Goal: Task Accomplishment & Management: Complete application form

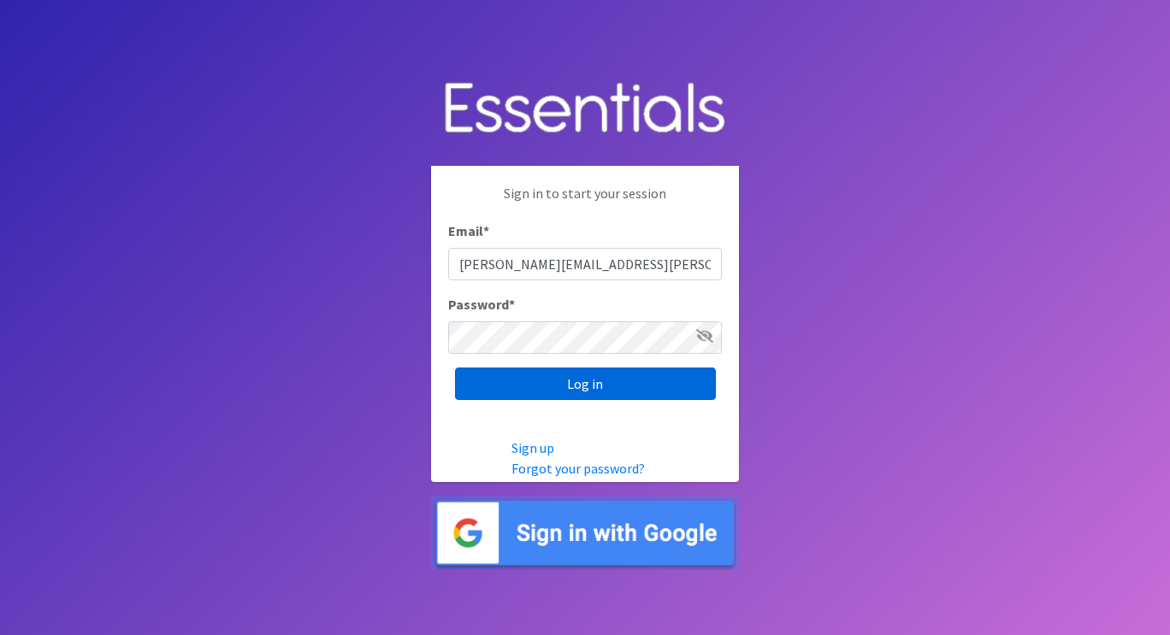
click at [576, 387] on input "Log in" at bounding box center [585, 384] width 261 height 32
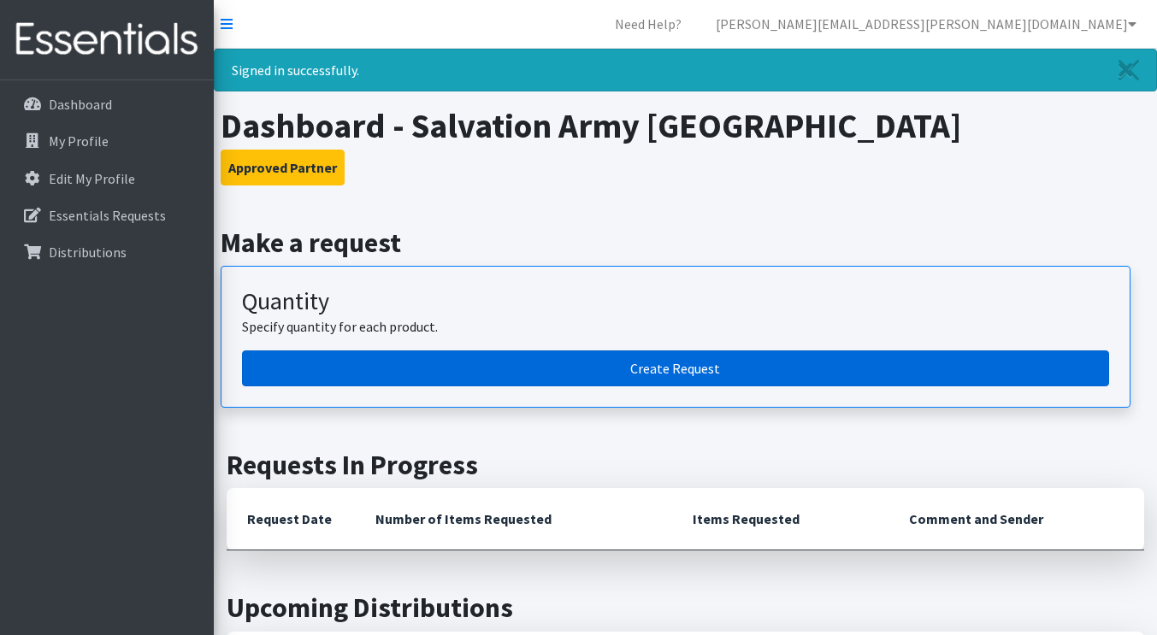
click at [645, 363] on link "Create Request" at bounding box center [675, 369] width 867 height 36
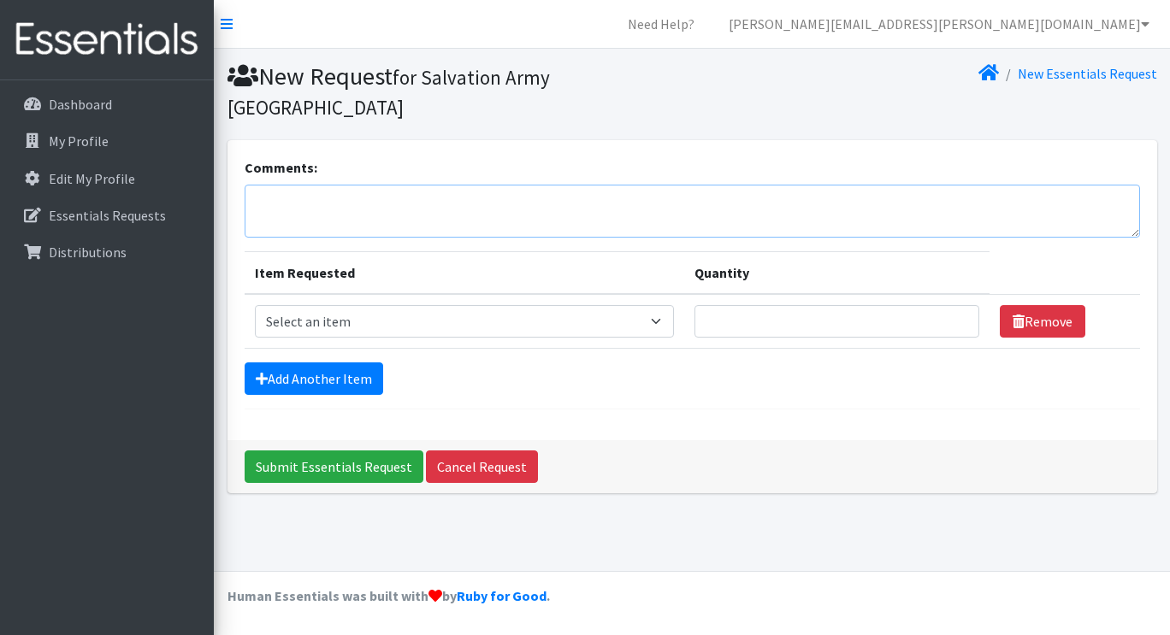
click at [506, 192] on textarea "Comments:" at bounding box center [692, 211] width 895 height 53
click at [446, 305] on select "Select an item Box - 2T-3T Pull-ups [200 Pull-ups/8 Packs] Box - 3T-4T Pull-ups…" at bounding box center [465, 321] width 420 height 32
click at [596, 305] on select "Select an item Box - 2T-3T Pull-ups [200 Pull-ups/8 Packs] Box - 3T-4T Pull-ups…" at bounding box center [465, 321] width 420 height 32
select select "14393"
click at [255, 305] on select "Select an item Box - 2T-3T Pull-ups [200 Pull-ups/8 Packs] Box - 3T-4T Pull-ups…" at bounding box center [465, 321] width 420 height 32
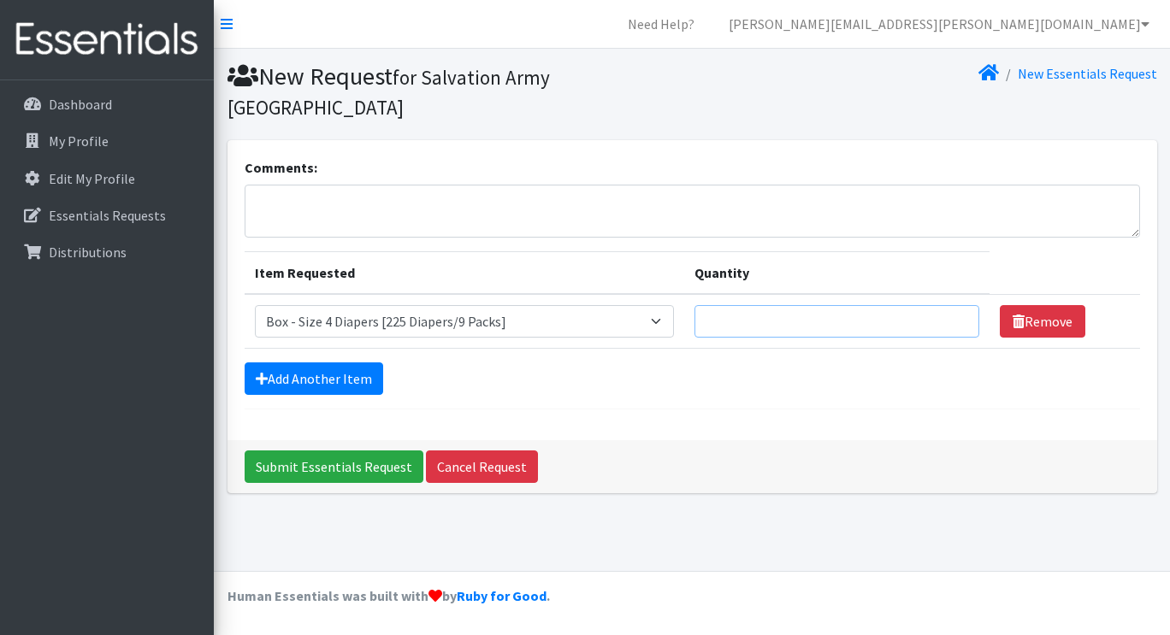
click at [738, 305] on input "Quantity" at bounding box center [836, 321] width 284 height 32
click at [952, 305] on input "1" at bounding box center [836, 321] width 284 height 32
type input "2"
click at [952, 305] on input "2" at bounding box center [836, 321] width 284 height 32
click at [322, 363] on link "Add Another Item" at bounding box center [314, 379] width 139 height 32
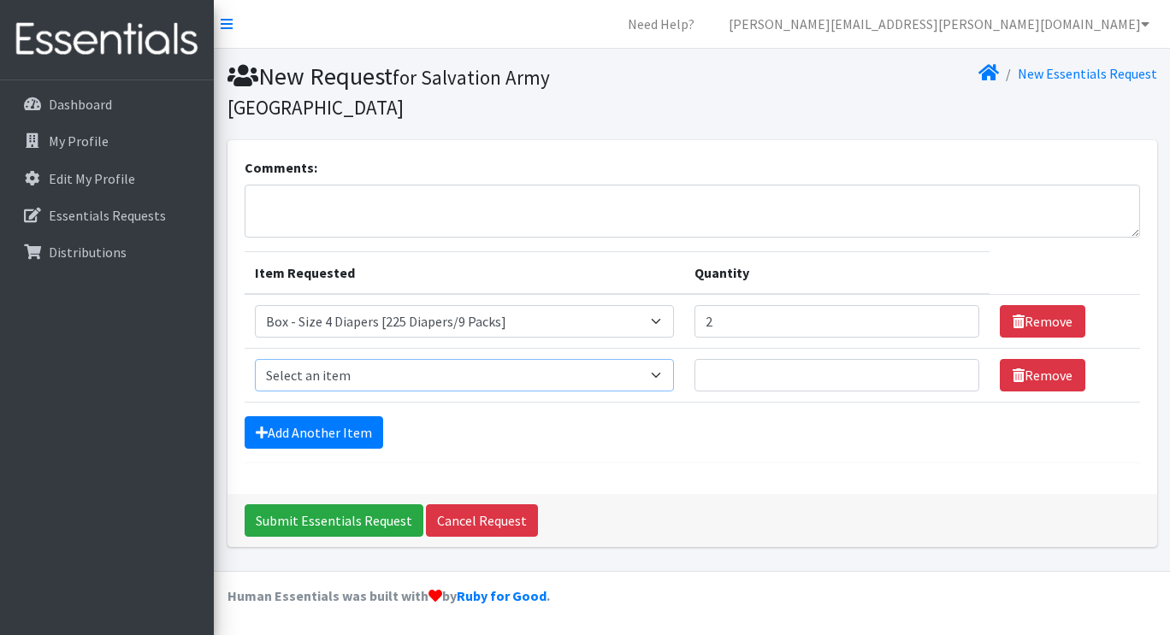
click at [547, 359] on select "Select an item Box - 2T-3T Pull-ups [200 Pull-ups/8 Packs] Box - 3T-4T Pull-ups…" at bounding box center [465, 375] width 420 height 32
select select "14394"
click at [255, 359] on select "Select an item Box - 2T-3T Pull-ups [200 Pull-ups/8 Packs] Box - 3T-4T Pull-ups…" at bounding box center [465, 375] width 420 height 32
click at [954, 359] on input "1" at bounding box center [836, 375] width 284 height 32
type input "2"
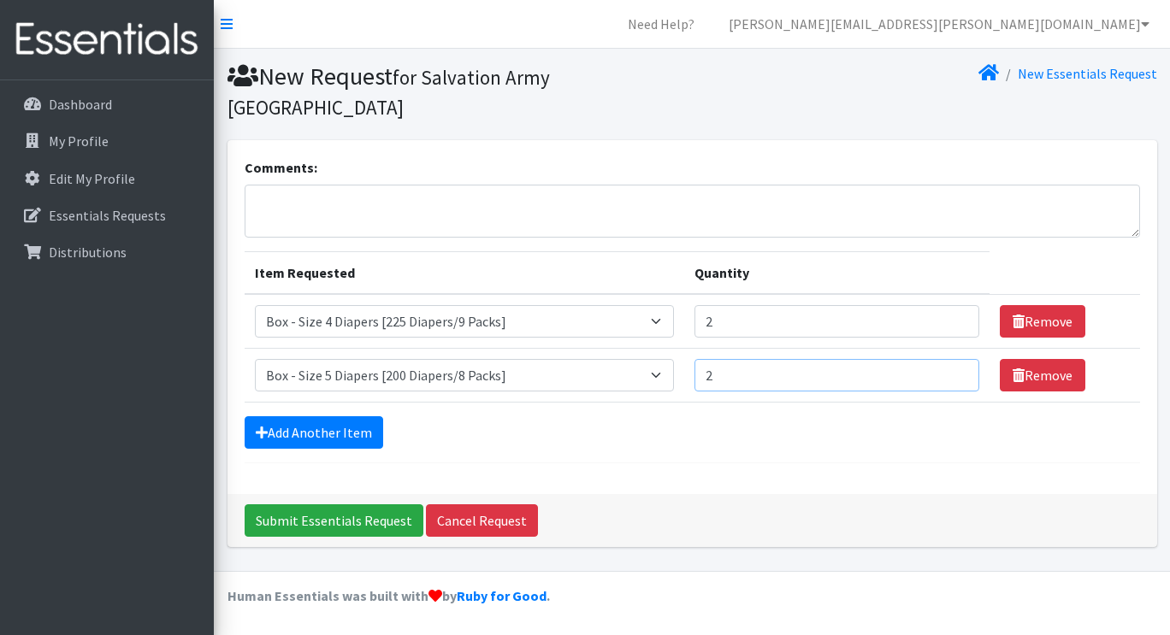
click at [954, 359] on input "2" at bounding box center [836, 375] width 284 height 32
click at [352, 417] on link "Add Another Item" at bounding box center [314, 433] width 139 height 32
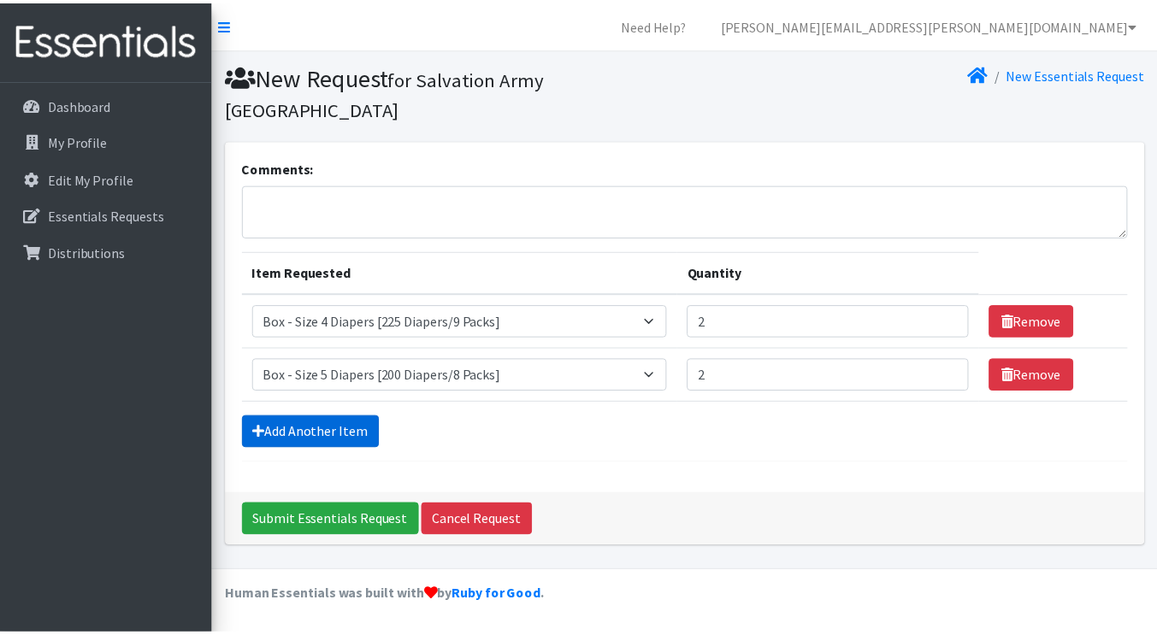
scroll to position [14, 0]
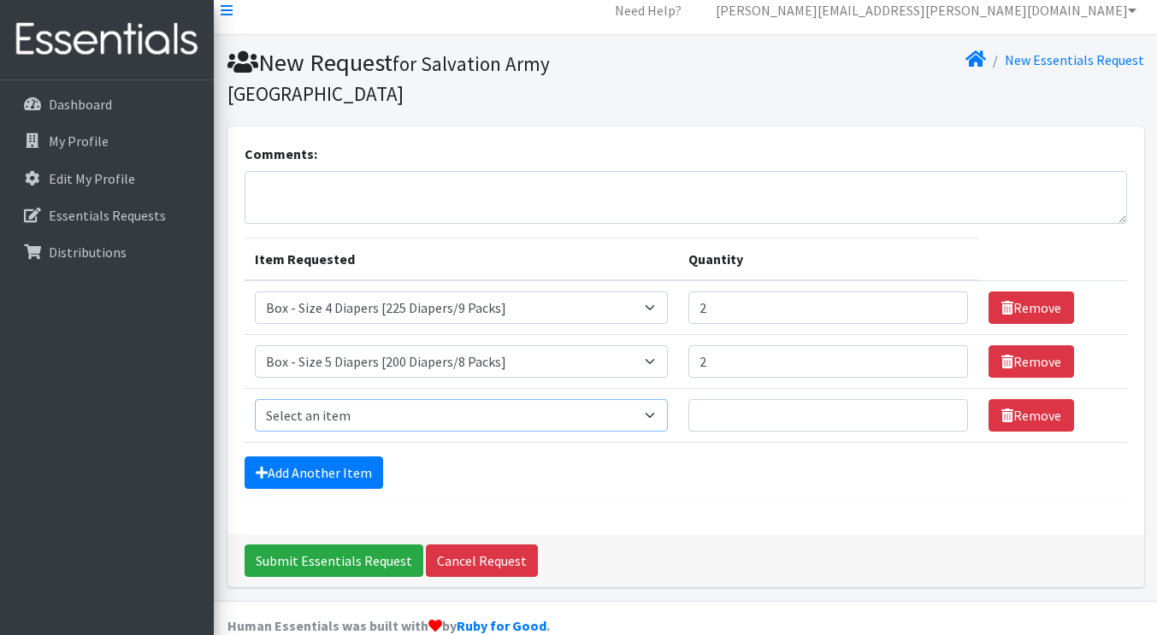
click at [394, 399] on select "Select an item Box - 2T-3T Pull-ups [200 Pull-ups/8 Packs] Box - 3T-4T Pull-ups…" at bounding box center [462, 415] width 414 height 32
select select "14395"
click at [255, 399] on select "Select an item Box - 2T-3T Pull-ups [200 Pull-ups/8 Packs] Box - 3T-4T Pull-ups…" at bounding box center [462, 415] width 414 height 32
click at [941, 399] on input "1" at bounding box center [828, 415] width 280 height 32
type input "2"
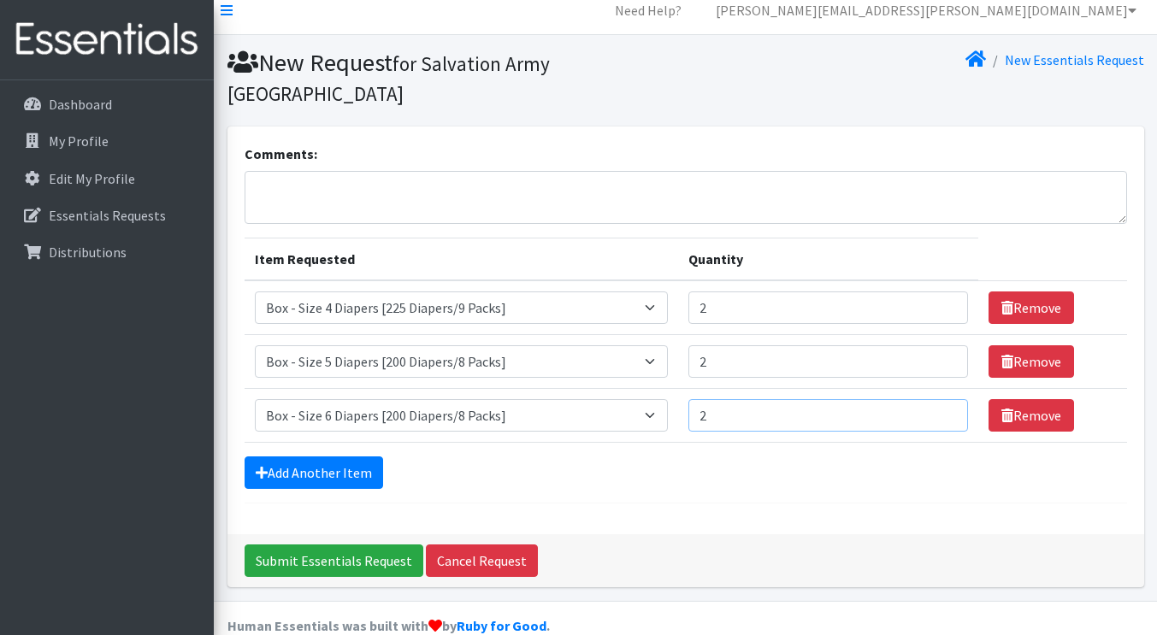
click at [941, 399] on input "2" at bounding box center [828, 415] width 280 height 32
click at [367, 457] on link "Add Another Item" at bounding box center [314, 473] width 139 height 32
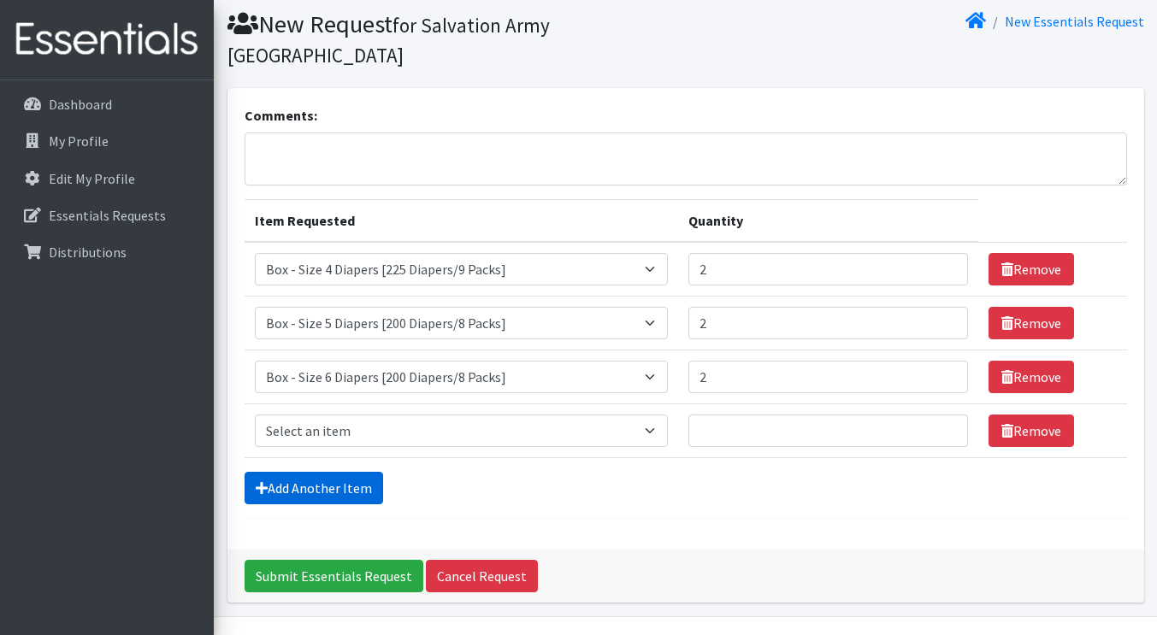
scroll to position [68, 0]
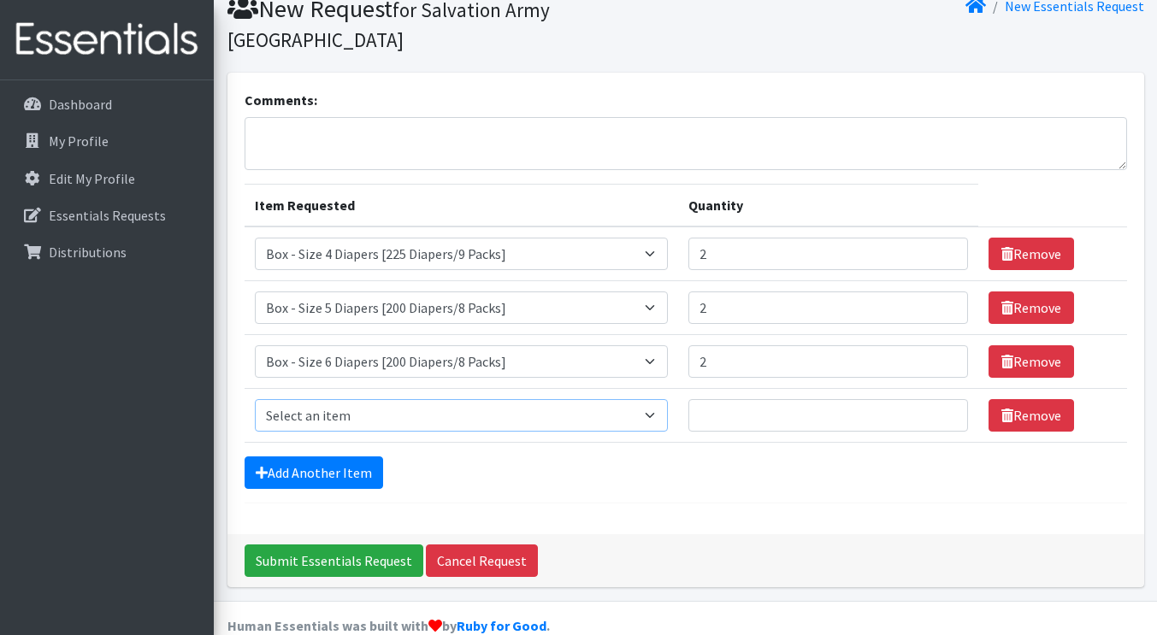
click at [417, 399] on select "Select an item Box - 2T-3T Pull-ups [200 Pull-ups/8 Packs] Box - 3T-4T Pull-ups…" at bounding box center [462, 415] width 414 height 32
select select "14396"
click at [255, 399] on select "Select an item Box - 2T-3T Pull-ups [200 Pull-ups/8 Packs] Box - 3T-4T Pull-ups…" at bounding box center [462, 415] width 414 height 32
click at [944, 399] on input "1" at bounding box center [828, 415] width 280 height 32
type input "2"
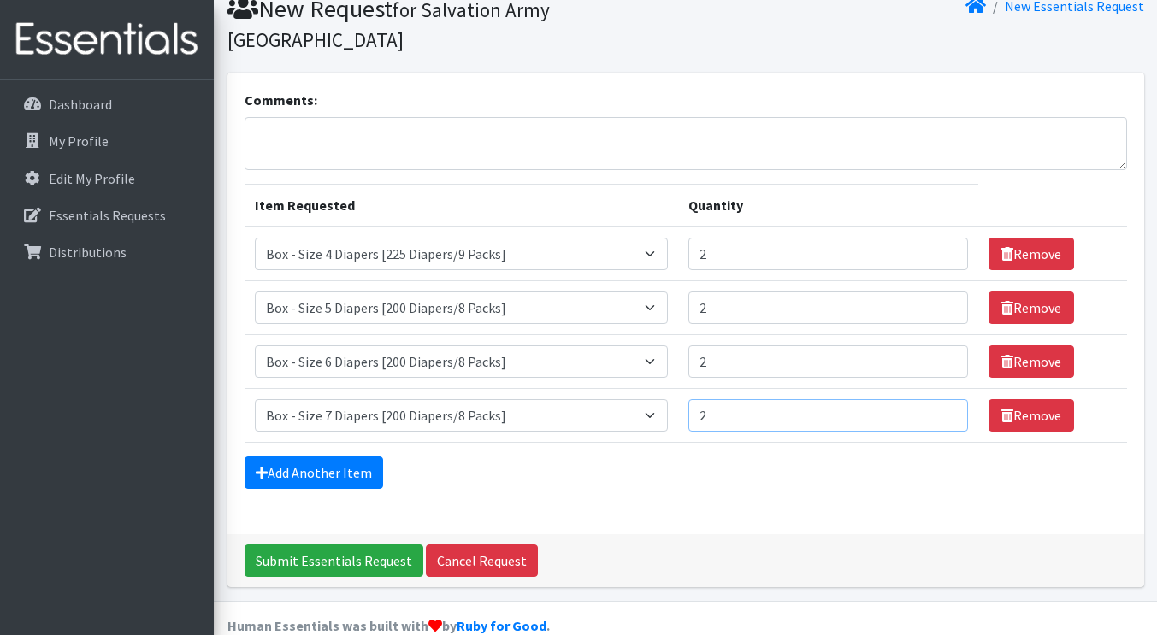
click at [944, 399] on input "2" at bounding box center [828, 415] width 280 height 32
click at [348, 457] on link "Add Another Item" at bounding box center [314, 473] width 139 height 32
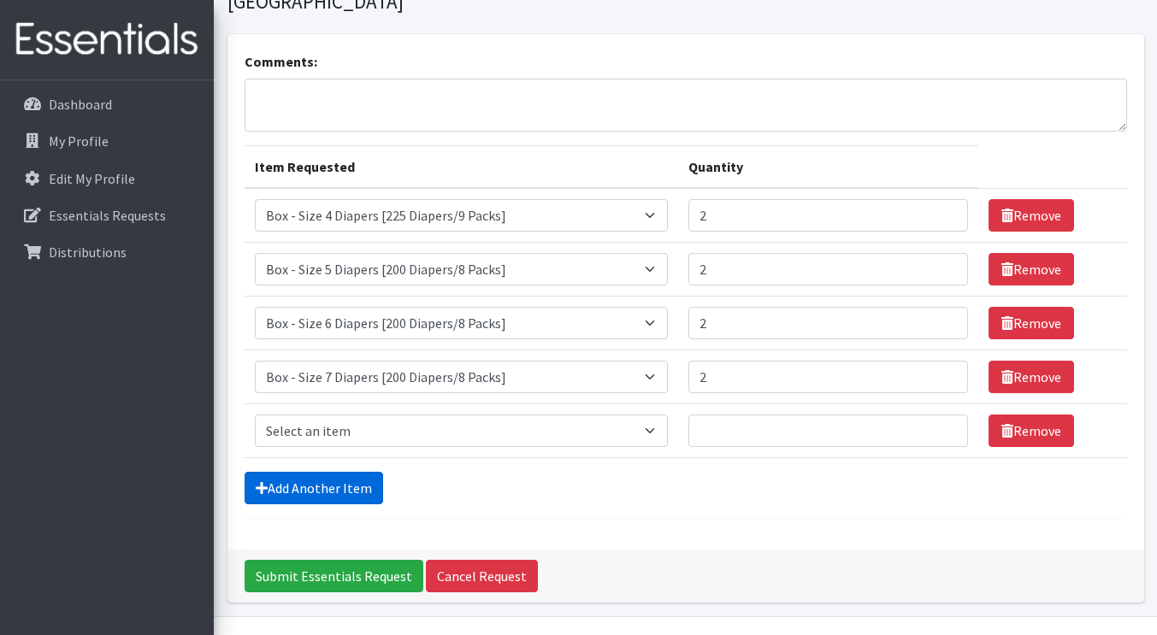
scroll to position [121, 0]
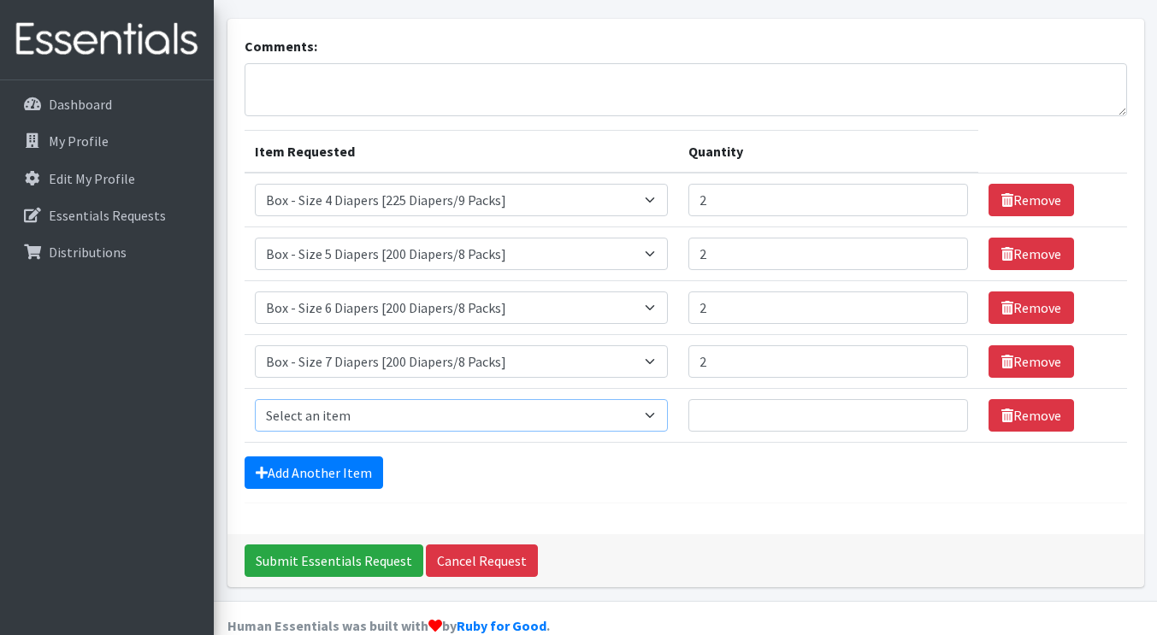
click at [575, 399] on select "Select an item Box - 2T-3T Pull-ups [200 Pull-ups/8 Packs] Box - 3T-4T Pull-ups…" at bounding box center [462, 415] width 414 height 32
select select "14400"
click at [255, 399] on select "Select an item Box - 2T-3T Pull-ups [200 Pull-ups/8 Packs] Box - 3T-4T Pull-ups…" at bounding box center [462, 415] width 414 height 32
click at [942, 399] on input "1" at bounding box center [828, 415] width 280 height 32
click at [942, 399] on input "2" at bounding box center [828, 415] width 280 height 32
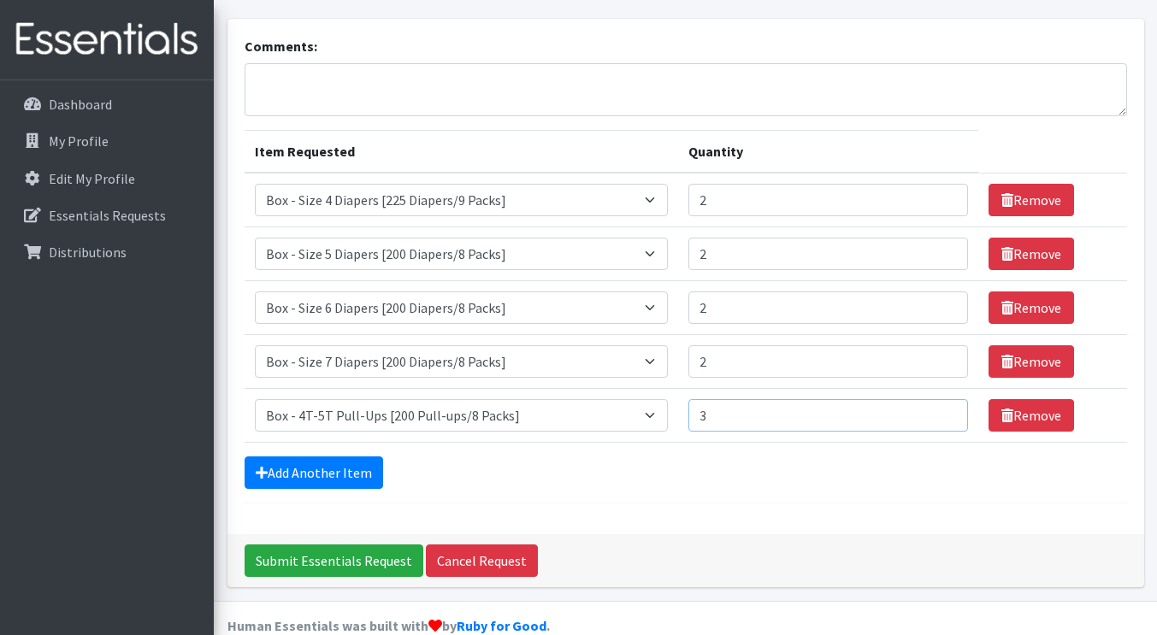
type input "3"
click at [942, 399] on input "3" at bounding box center [828, 415] width 280 height 32
click at [339, 457] on link "Add Another Item" at bounding box center [314, 473] width 139 height 32
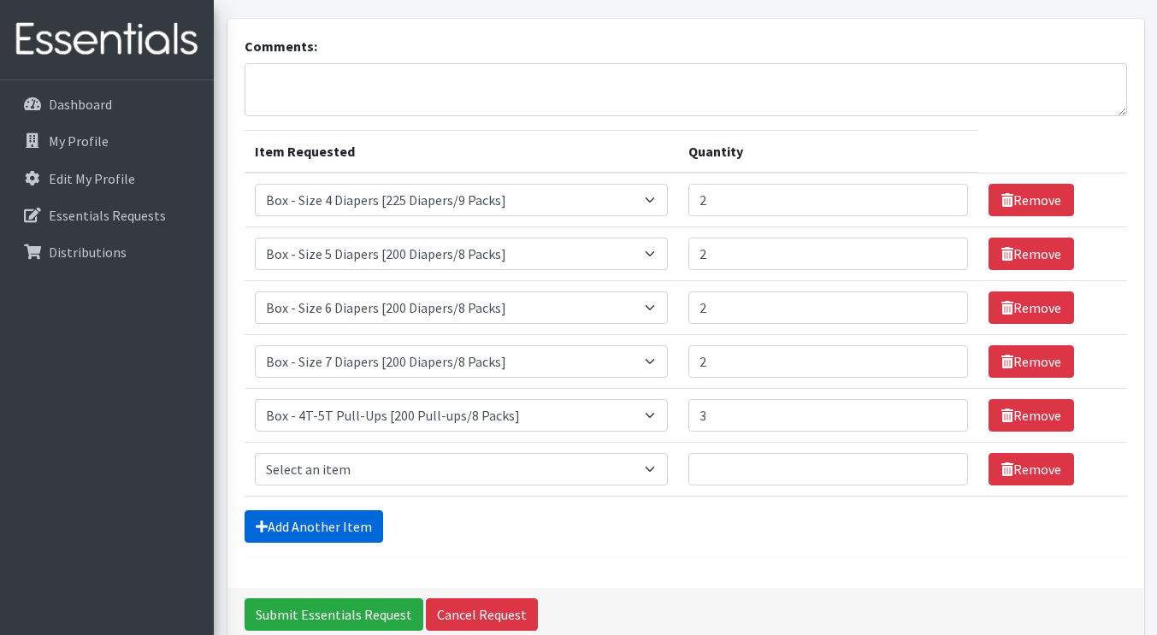
scroll to position [175, 0]
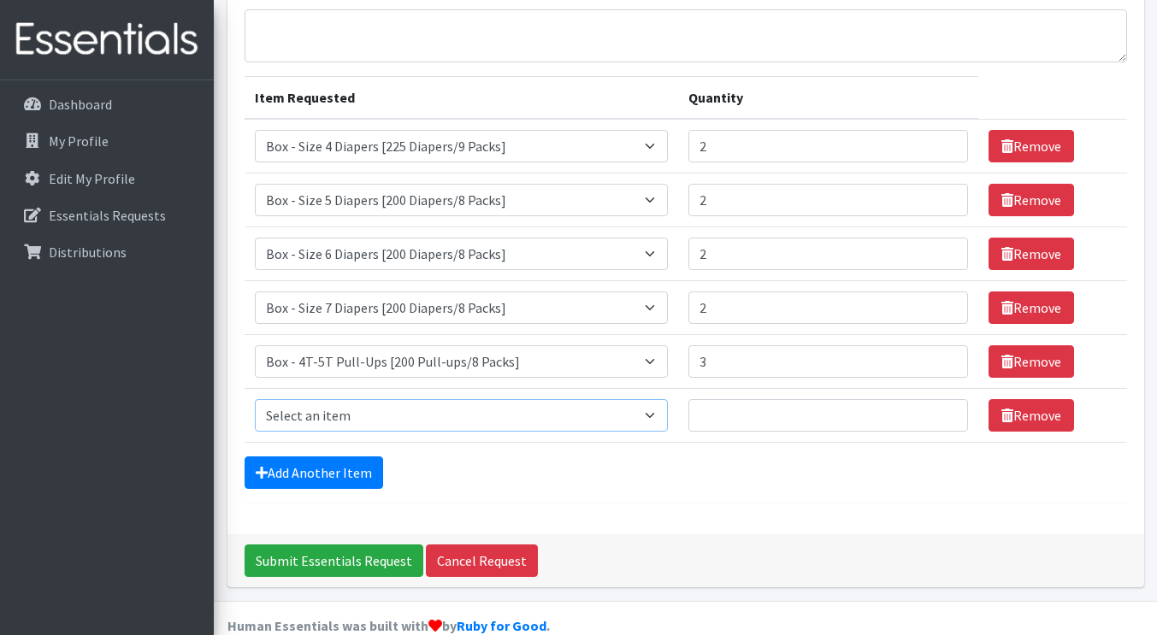
click at [407, 399] on select "Select an item Box - 2T-3T Pull-ups [200 Pull-ups/8 Packs] Box - 3T-4T Pull-ups…" at bounding box center [462, 415] width 414 height 32
select select "14401"
click at [255, 399] on select "Select an item Box - 2T-3T Pull-ups [200 Pull-ups/8 Packs] Box - 3T-4T Pull-ups…" at bounding box center [462, 415] width 414 height 32
click at [943, 399] on input "1" at bounding box center [828, 415] width 280 height 32
type input "2"
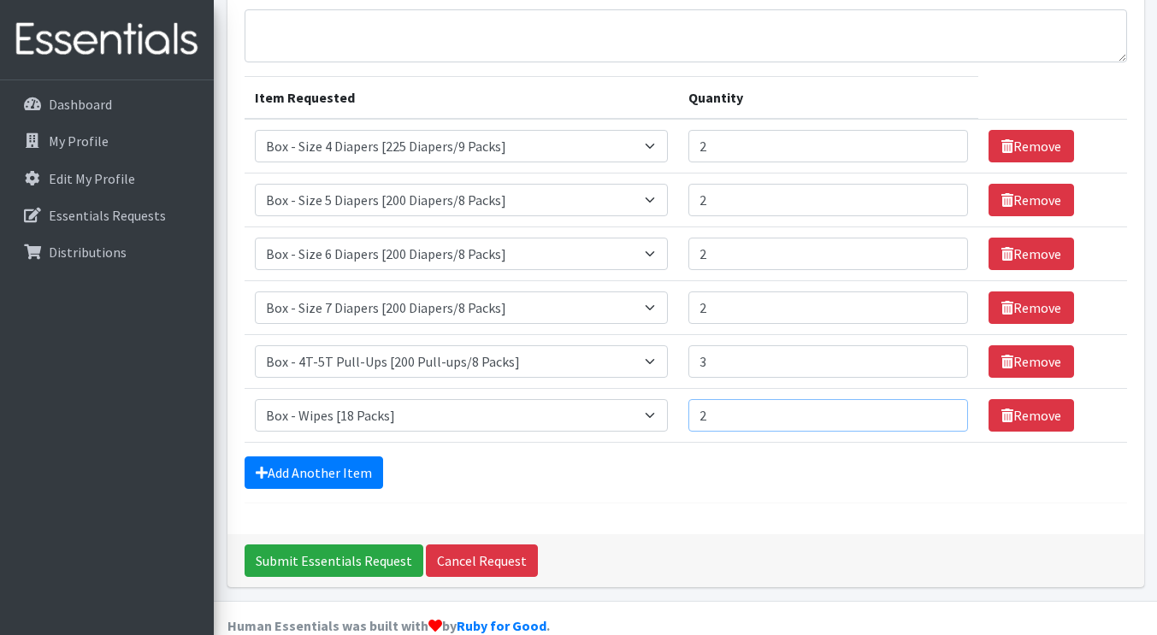
click at [943, 399] on input "2" at bounding box center [828, 415] width 280 height 32
click at [735, 457] on div "Add Another Item" at bounding box center [686, 473] width 883 height 32
click at [344, 457] on link "Add Another Item" at bounding box center [314, 473] width 139 height 32
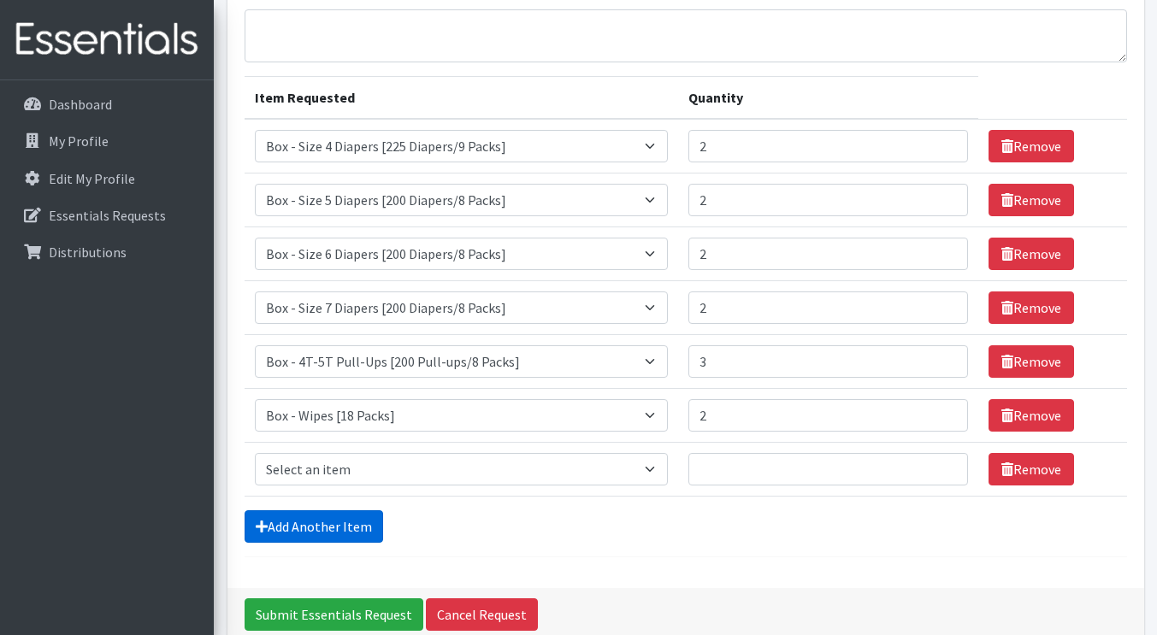
scroll to position [229, 0]
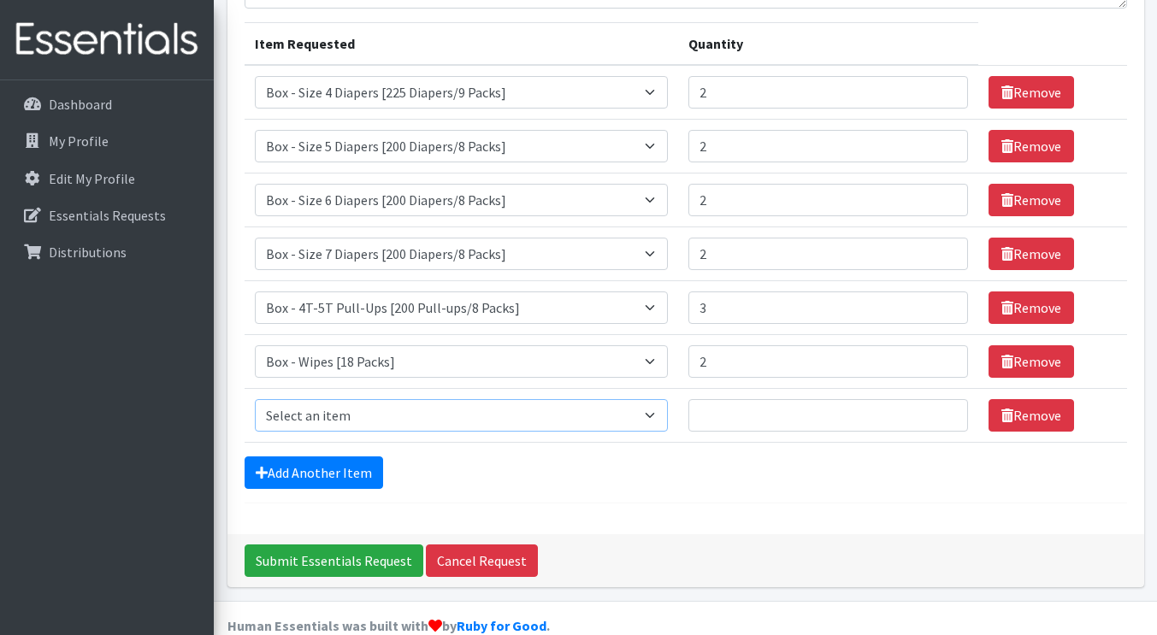
click at [420, 399] on select "Select an item Box - 2T-3T Pull-ups [200 Pull-ups/8 Packs] Box - 3T-4T Pull-ups…" at bounding box center [462, 415] width 414 height 32
select select "14399"
click at [255, 399] on select "Select an item Box - 2T-3T Pull-ups [200 Pull-ups/8 Packs] Box - 3T-4T Pull-ups…" at bounding box center [462, 415] width 414 height 32
click at [942, 399] on input "1" at bounding box center [828, 415] width 280 height 32
click at [942, 399] on input "2" at bounding box center [828, 415] width 280 height 32
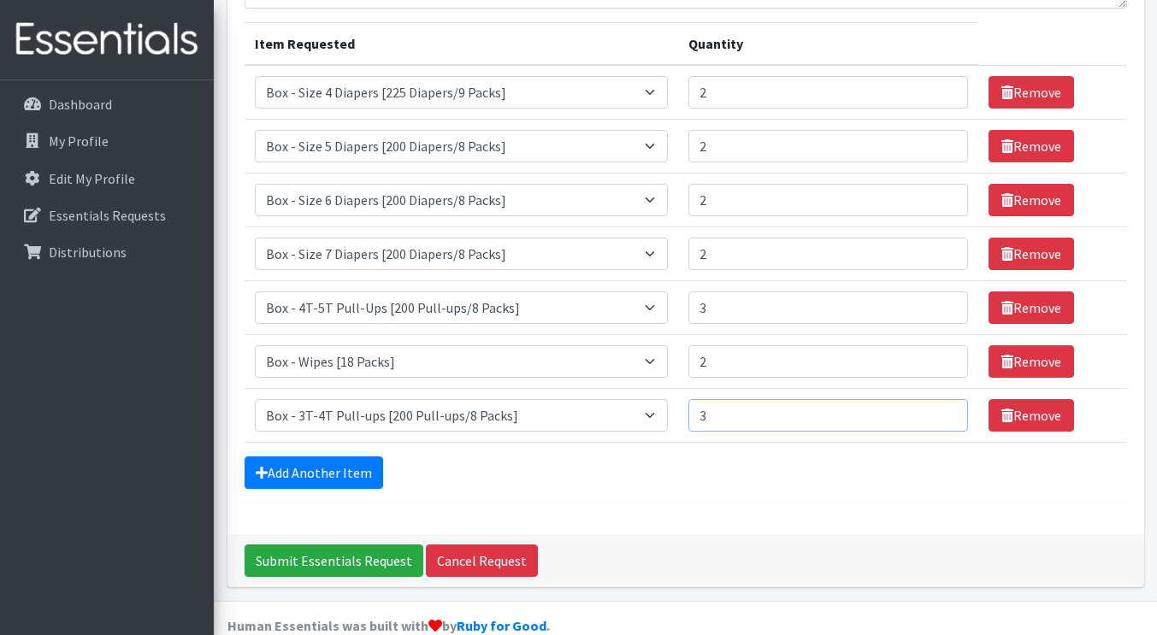
type input "3"
click at [942, 399] on input "3" at bounding box center [828, 415] width 280 height 32
click at [316, 545] on input "Submit Essentials Request" at bounding box center [334, 561] width 179 height 32
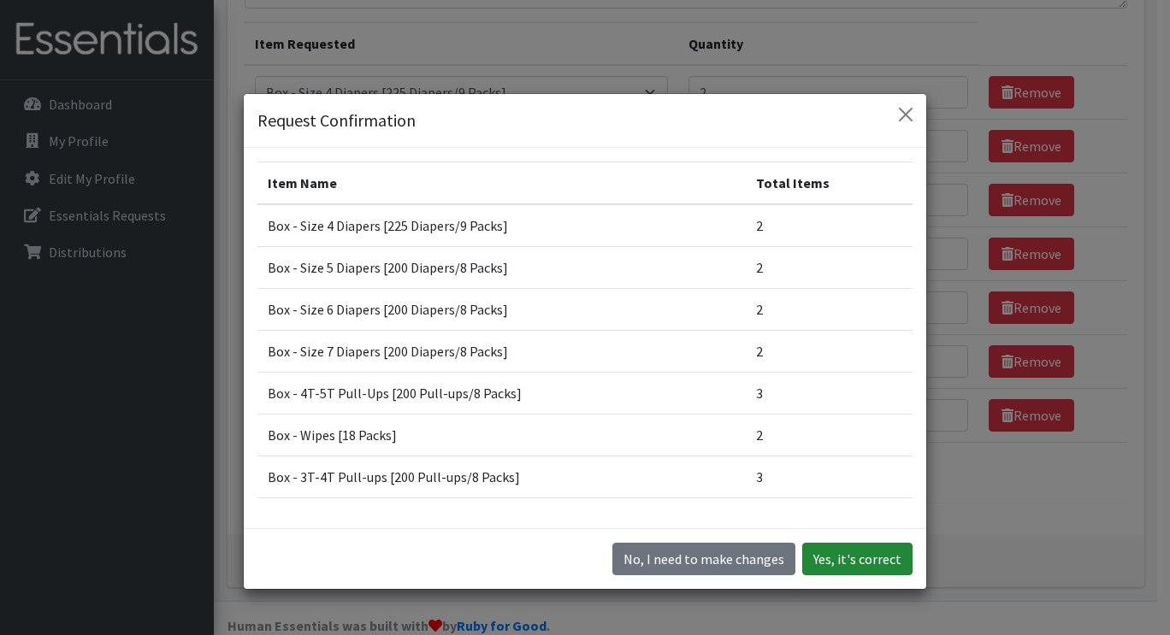
click at [850, 563] on button "Yes, it's correct" at bounding box center [857, 559] width 110 height 32
